Goal: Submit feedback/report problem

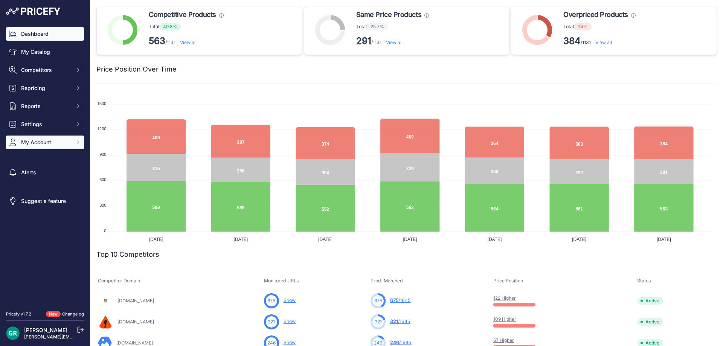
click at [50, 143] on span "My Account" at bounding box center [45, 143] width 49 height 8
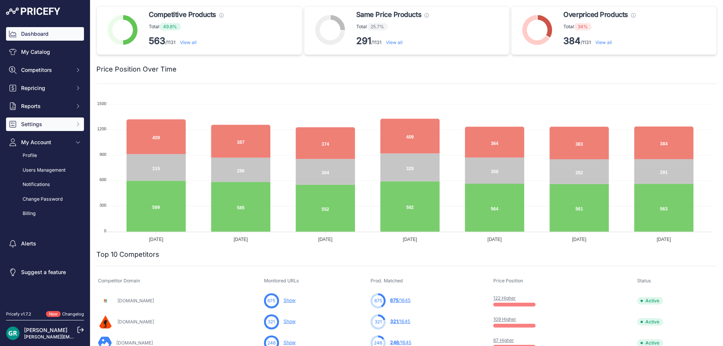
click at [38, 123] on span "Settings" at bounding box center [45, 125] width 49 height 8
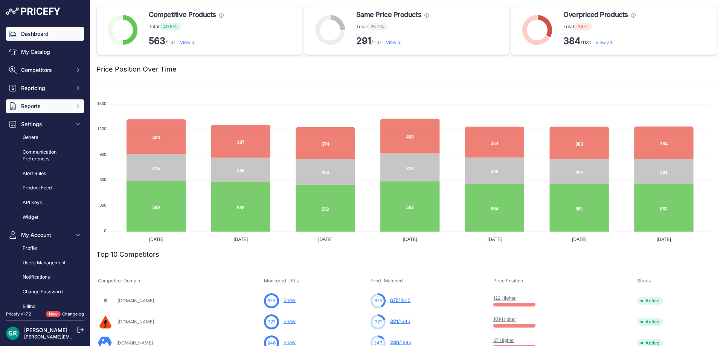
click at [38, 105] on span "Reports" at bounding box center [45, 106] width 49 height 8
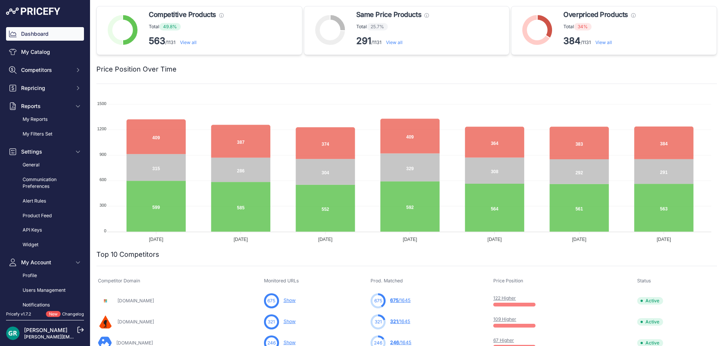
click at [70, 314] on link "Changelog" at bounding box center [73, 314] width 22 height 5
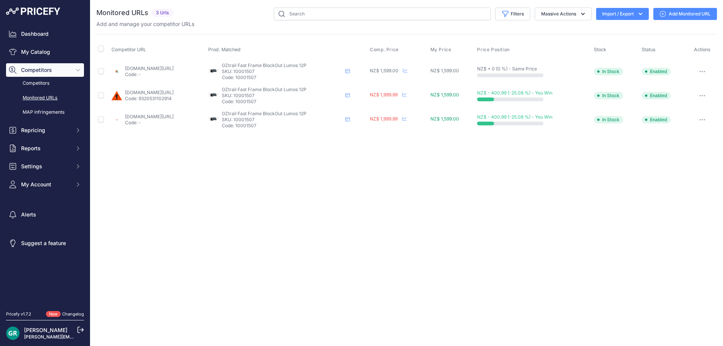
click at [162, 68] on link "marine-deals.co.nz/oztrail-fast-frame-blockout-lumos-12p-tent?prirule_jdsnikfkf…" at bounding box center [149, 69] width 49 height 6
click at [707, 69] on button "button" at bounding box center [702, 71] width 15 height 11
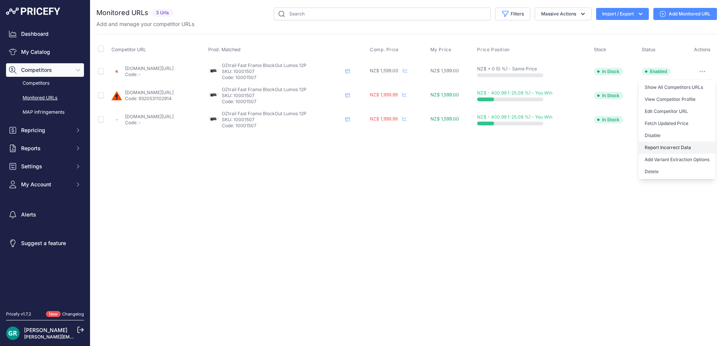
click at [679, 147] on button "Report Incorrect Data" at bounding box center [677, 148] width 77 height 12
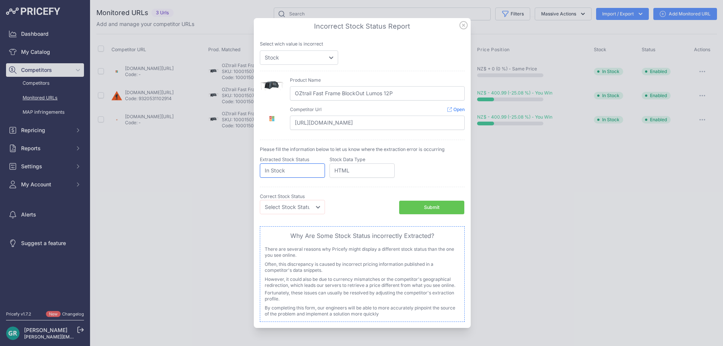
click at [313, 173] on input "In Stock" at bounding box center [292, 170] width 65 height 14
click at [331, 61] on select "Price Stock" at bounding box center [299, 57] width 78 height 14
select select "price"
click at [260, 50] on select "Price Stock" at bounding box center [299, 57] width 78 height 14
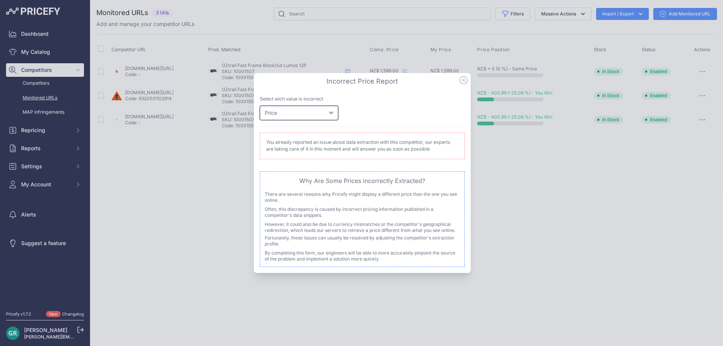
click at [332, 114] on select "Price Stock" at bounding box center [299, 113] width 78 height 14
click at [463, 81] on icon at bounding box center [464, 80] width 8 height 8
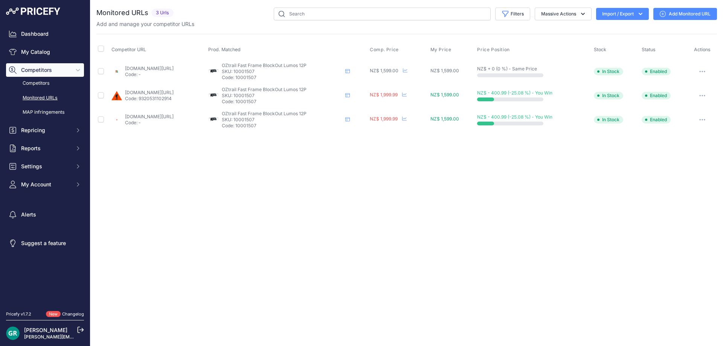
click at [38, 14] on img at bounding box center [33, 12] width 54 height 8
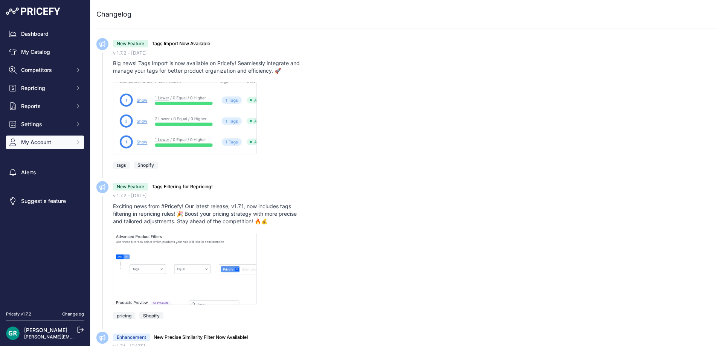
click at [26, 141] on span "My Account" at bounding box center [45, 143] width 49 height 8
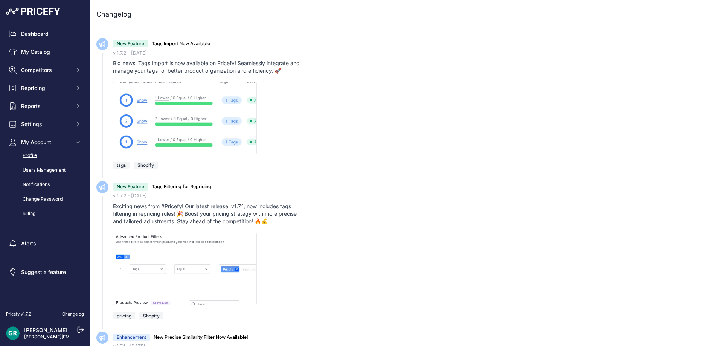
click at [29, 153] on link "Profile" at bounding box center [45, 155] width 78 height 13
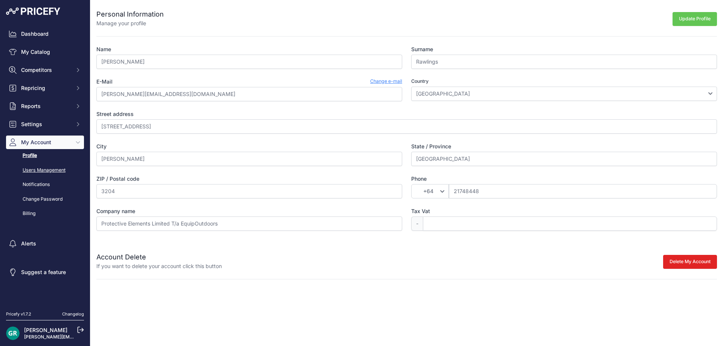
click at [33, 171] on link "Users Management" at bounding box center [45, 170] width 78 height 13
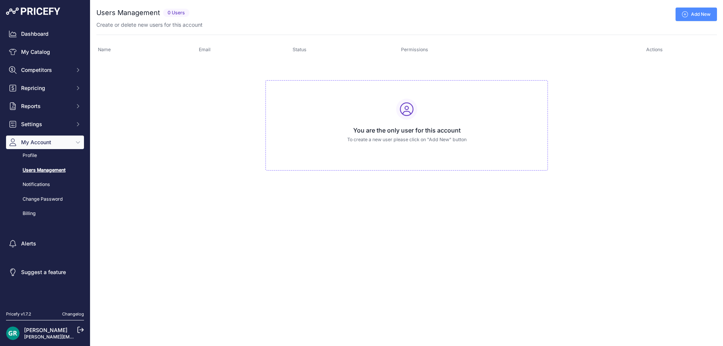
click at [34, 181] on link "Notifications" at bounding box center [45, 184] width 78 height 13
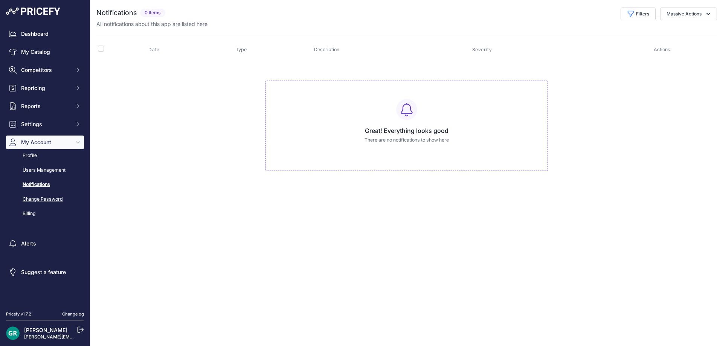
click at [37, 194] on link "Change Password" at bounding box center [45, 199] width 78 height 13
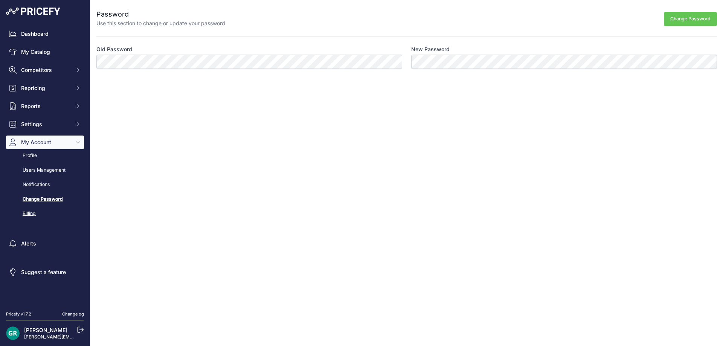
click at [30, 215] on link "Billing" at bounding box center [45, 213] width 78 height 13
click at [76, 143] on icon "Sidebar" at bounding box center [78, 142] width 6 height 6
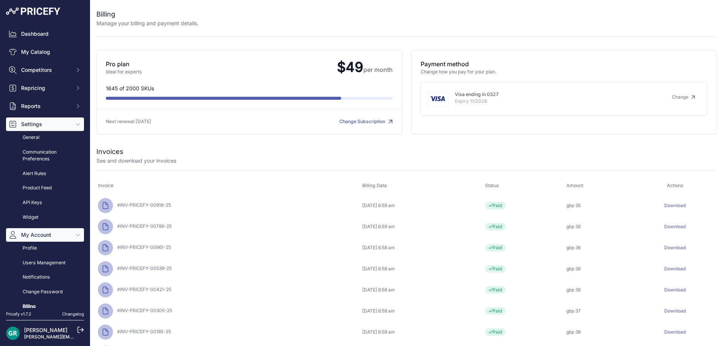
click at [69, 125] on button "Settings" at bounding box center [45, 125] width 78 height 14
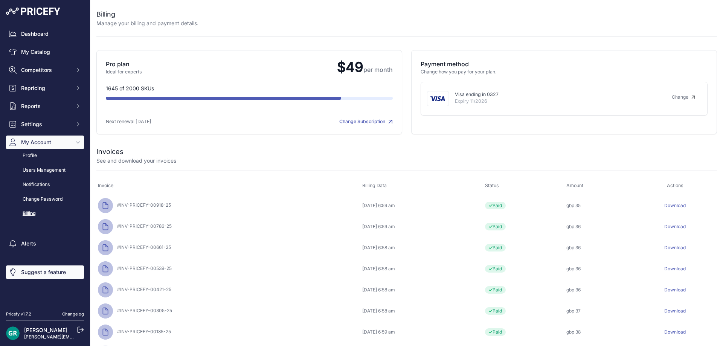
click at [32, 275] on link "Suggest a feature" at bounding box center [45, 273] width 78 height 14
click at [34, 332] on link "[PERSON_NAME]" at bounding box center [45, 330] width 43 height 6
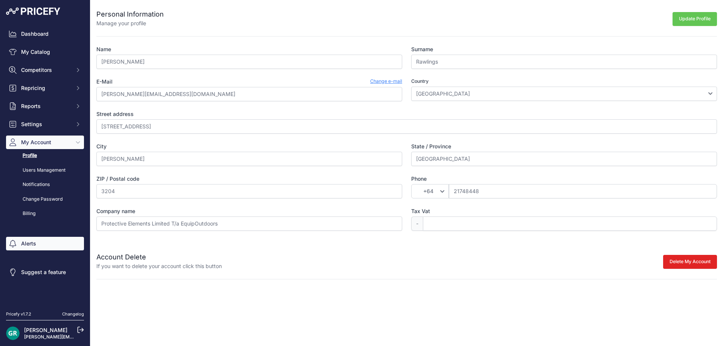
click at [24, 241] on link "Alerts" at bounding box center [45, 244] width 78 height 14
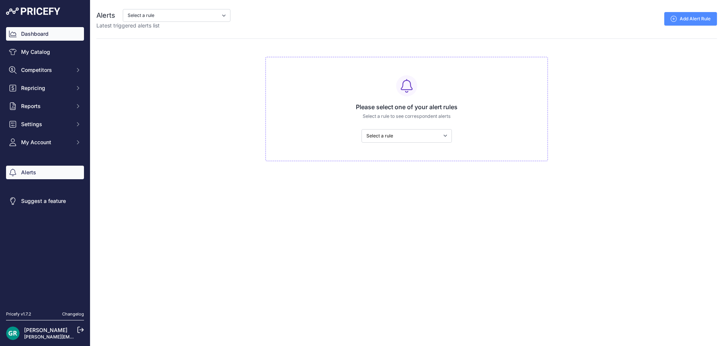
click at [27, 37] on link "Dashboard" at bounding box center [45, 34] width 78 height 14
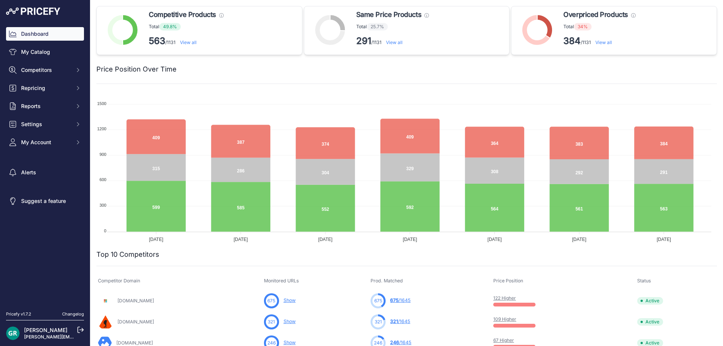
click at [26, 54] on link "My Catalog" at bounding box center [45, 52] width 78 height 14
click at [29, 68] on span "Competitors" at bounding box center [45, 70] width 49 height 8
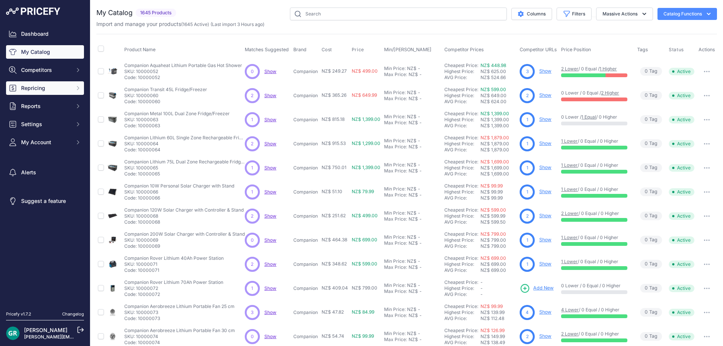
click at [26, 86] on span "Repricing" at bounding box center [45, 88] width 49 height 8
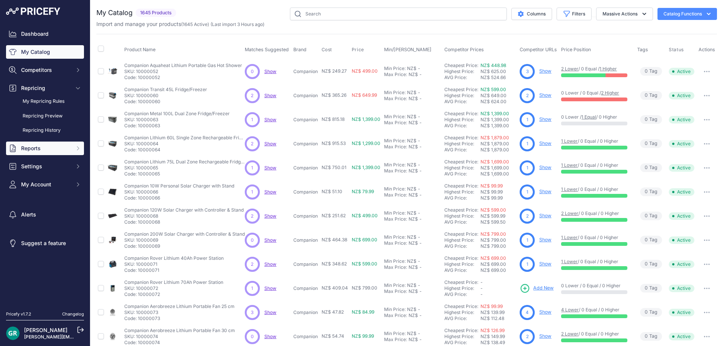
click at [26, 149] on span "Reports" at bounding box center [45, 149] width 49 height 8
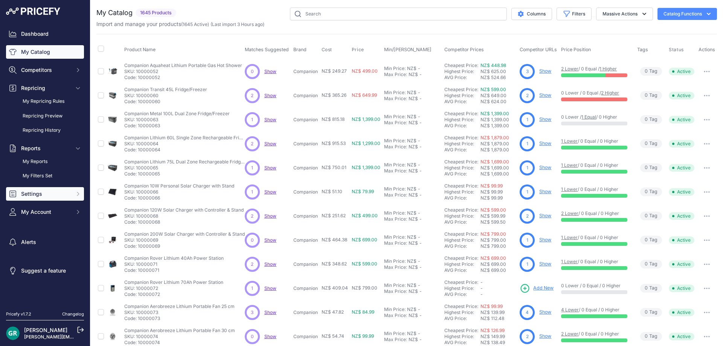
click at [31, 193] on span "Settings" at bounding box center [45, 194] width 49 height 8
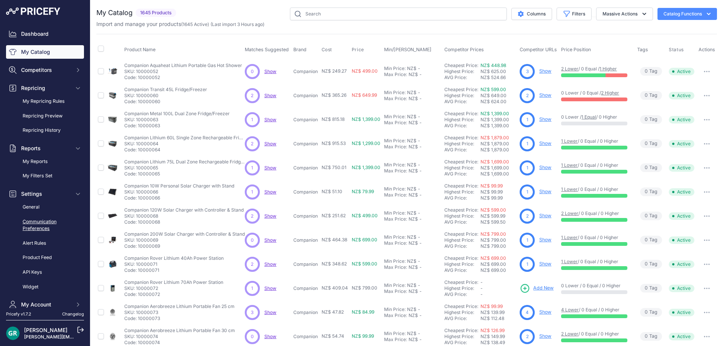
click at [32, 226] on link "Communication Preferences" at bounding box center [45, 225] width 78 height 20
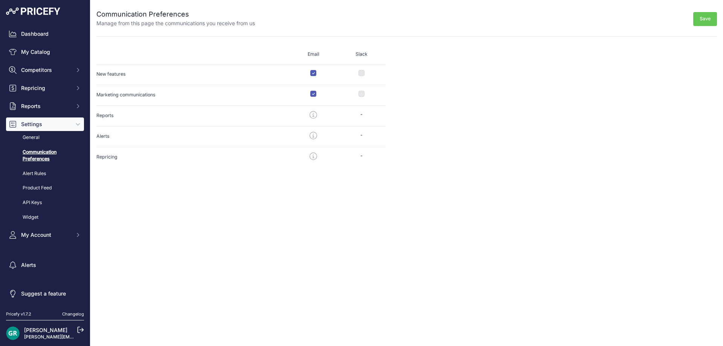
click at [24, 315] on div "Pricefy v1.7.2" at bounding box center [18, 314] width 25 height 6
click at [13, 332] on img at bounding box center [13, 334] width 14 height 14
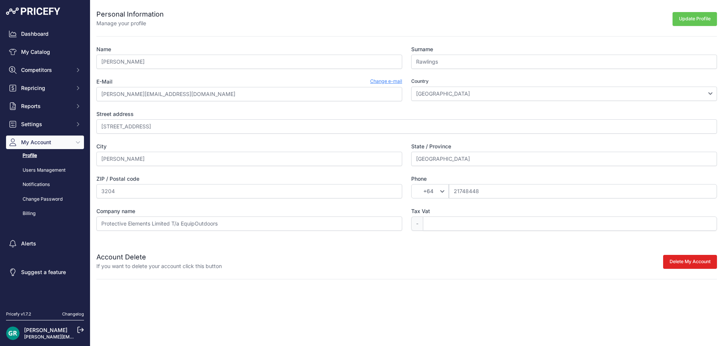
click at [46, 16] on div "Dashboard My Catalog Competitors Competitors Monitored URLs MAP infringements R…" at bounding box center [45, 154] width 90 height 308
click at [44, 14] on img at bounding box center [33, 12] width 54 height 8
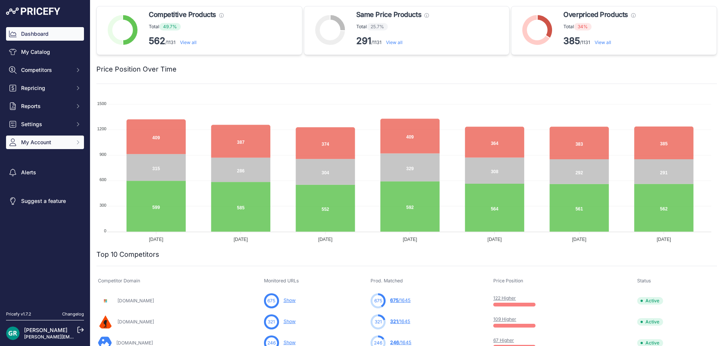
click at [49, 141] on span "My Account" at bounding box center [45, 143] width 49 height 8
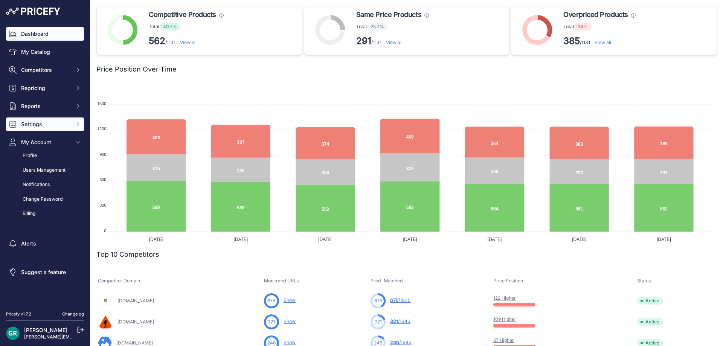
click at [52, 122] on span "Settings" at bounding box center [45, 125] width 49 height 8
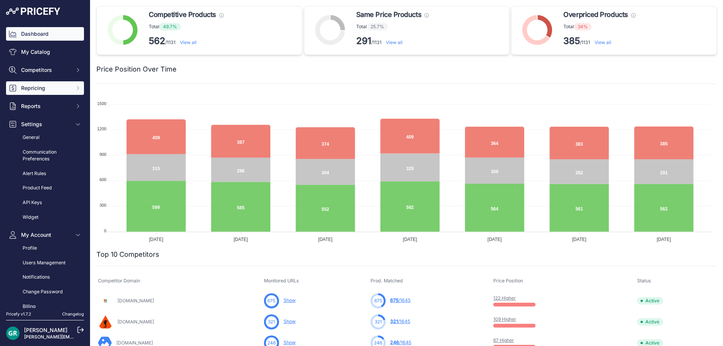
click at [40, 87] on span "Repricing" at bounding box center [45, 88] width 49 height 8
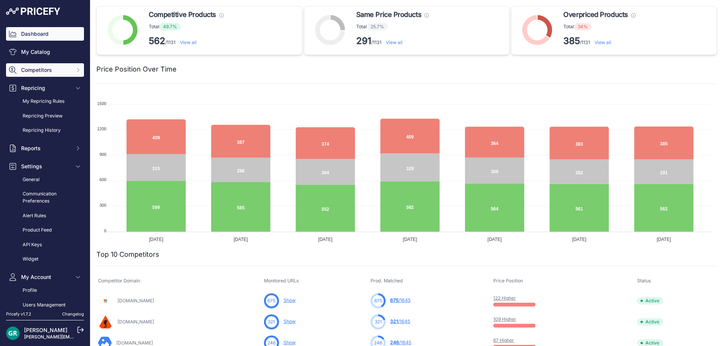
click at [45, 70] on span "Competitors" at bounding box center [45, 70] width 49 height 8
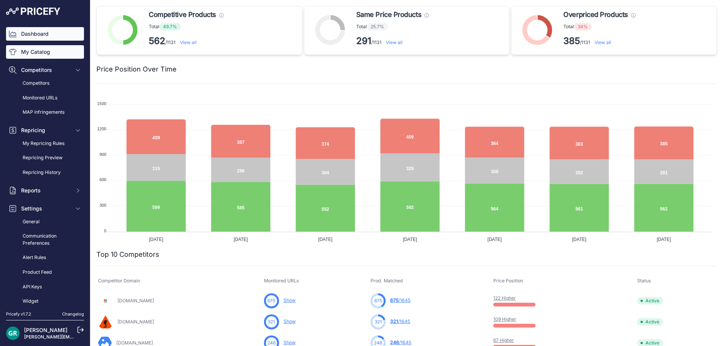
click at [41, 55] on link "My Catalog" at bounding box center [45, 52] width 78 height 14
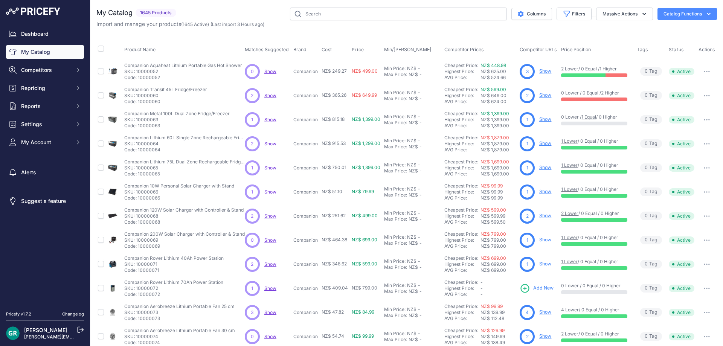
click at [37, 32] on link "Dashboard" at bounding box center [45, 34] width 78 height 14
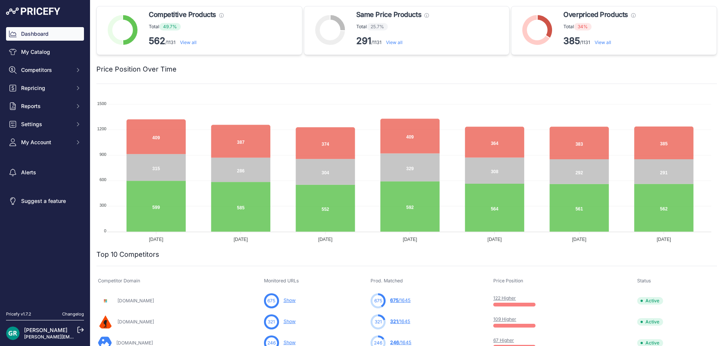
click at [47, 281] on nav "Dashboard My Catalog Competitors Competitors Monitored URLs MAP infringements R…" at bounding box center [45, 164] width 78 height 275
click at [33, 282] on nav "Dashboard My Catalog Competitors Competitors Monitored URLs MAP infringements R…" at bounding box center [45, 164] width 78 height 275
click at [41, 283] on nav "Dashboard My Catalog Competitors Competitors Monitored URLs MAP infringements R…" at bounding box center [45, 164] width 78 height 275
drag, startPoint x: 36, startPoint y: 269, endPoint x: 40, endPoint y: 260, distance: 9.9
click at [38, 267] on nav "Dashboard My Catalog Competitors Competitors Monitored URLs MAP infringements R…" at bounding box center [45, 164] width 78 height 275
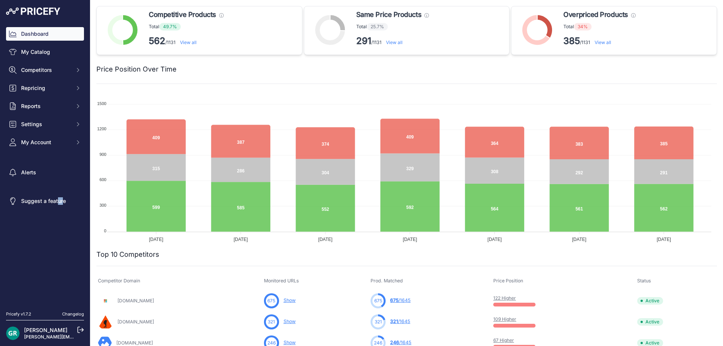
drag, startPoint x: 44, startPoint y: 250, endPoint x: 51, endPoint y: 235, distance: 16.0
click at [49, 240] on nav "Dashboard My Catalog Competitors Competitors Monitored URLs MAP infringements R…" at bounding box center [45, 164] width 78 height 275
click at [55, 177] on link "Alerts" at bounding box center [45, 173] width 78 height 14
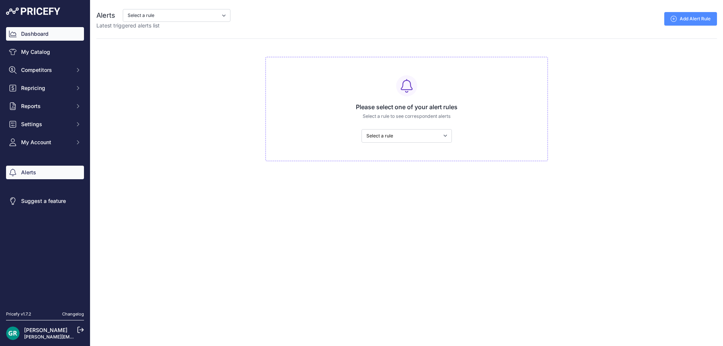
click at [31, 38] on link "Dashboard" at bounding box center [45, 34] width 78 height 14
